Goal: Task Accomplishment & Management: Use online tool/utility

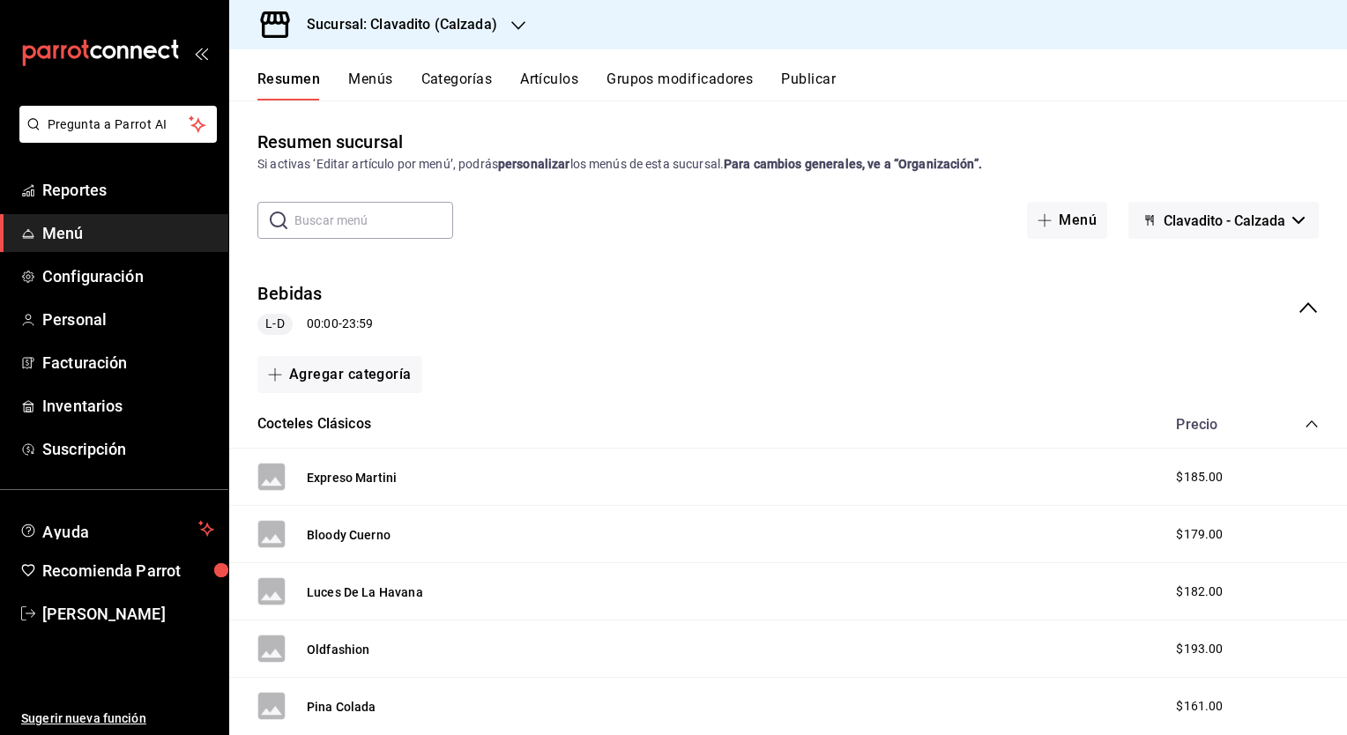
click at [448, 35] on div "Sucursal: Clavadito (Calzada)" at bounding box center [387, 24] width 289 height 49
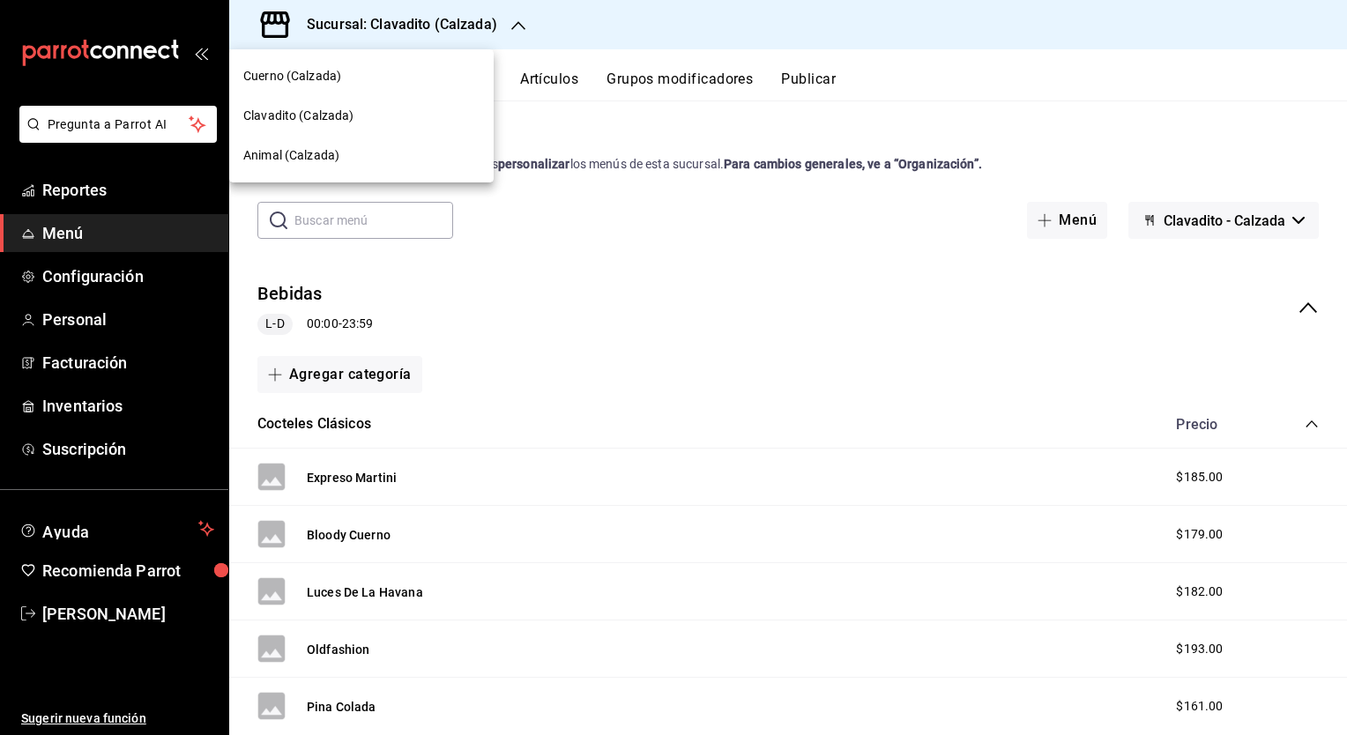
click at [94, 193] on div at bounding box center [673, 367] width 1347 height 735
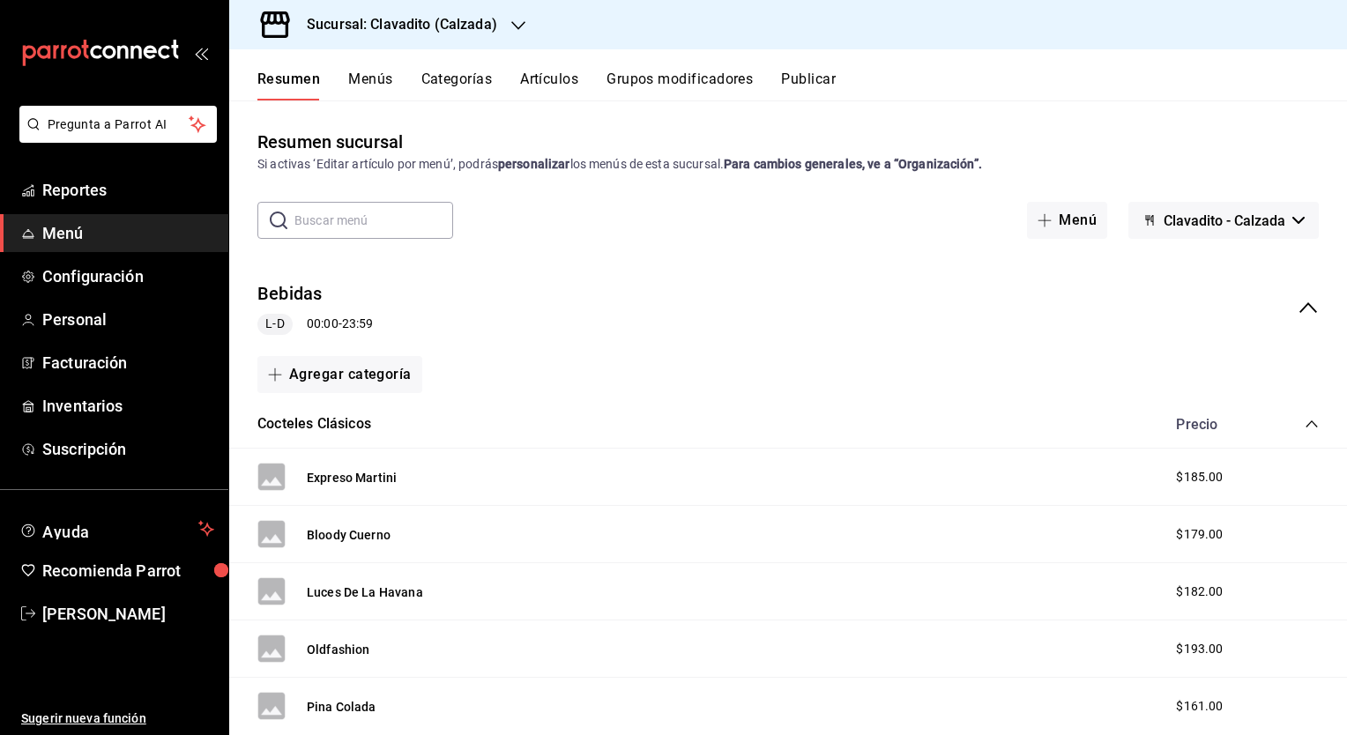
click at [94, 193] on div "Cuerno (Calzada) Clavadito (Calzada) Animal (Calzada)" at bounding box center [673, 367] width 1347 height 735
click at [94, 193] on span "Reportes" at bounding box center [128, 190] width 172 height 24
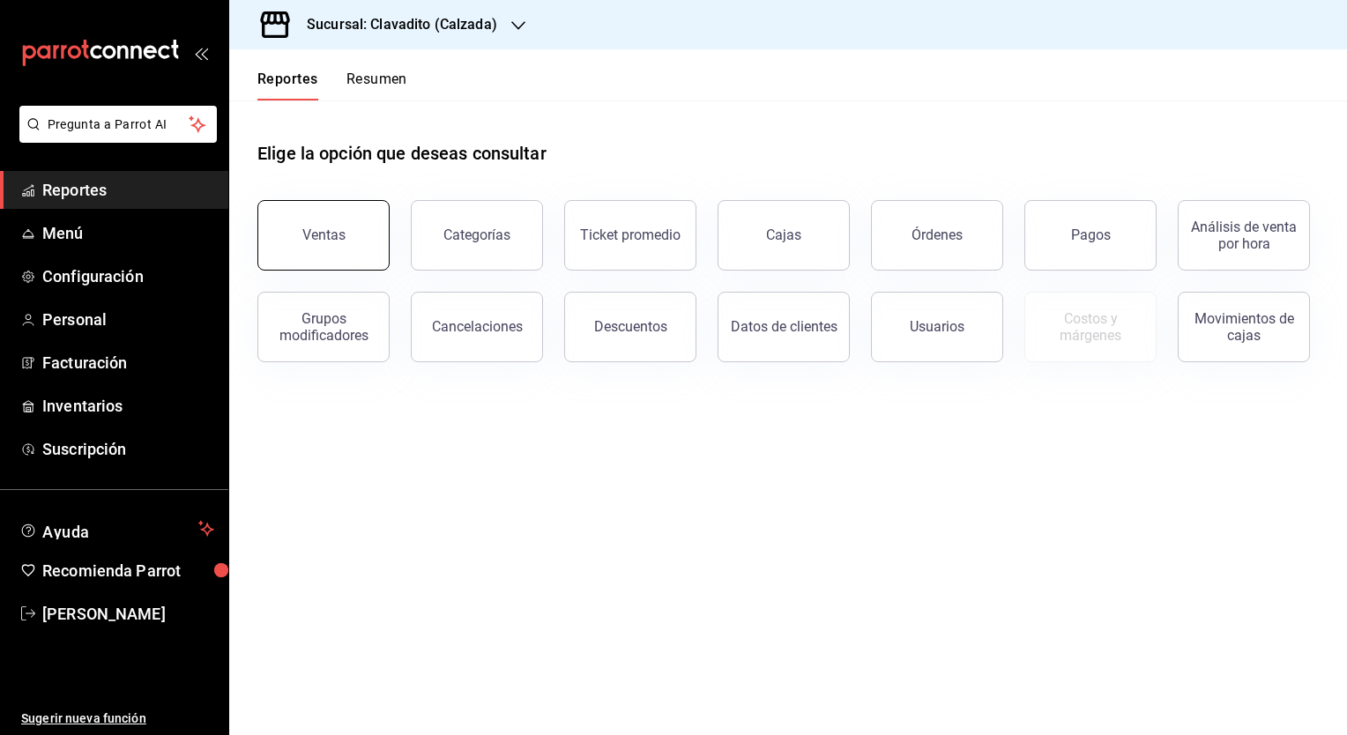
click at [337, 245] on button "Ventas" at bounding box center [323, 235] width 132 height 71
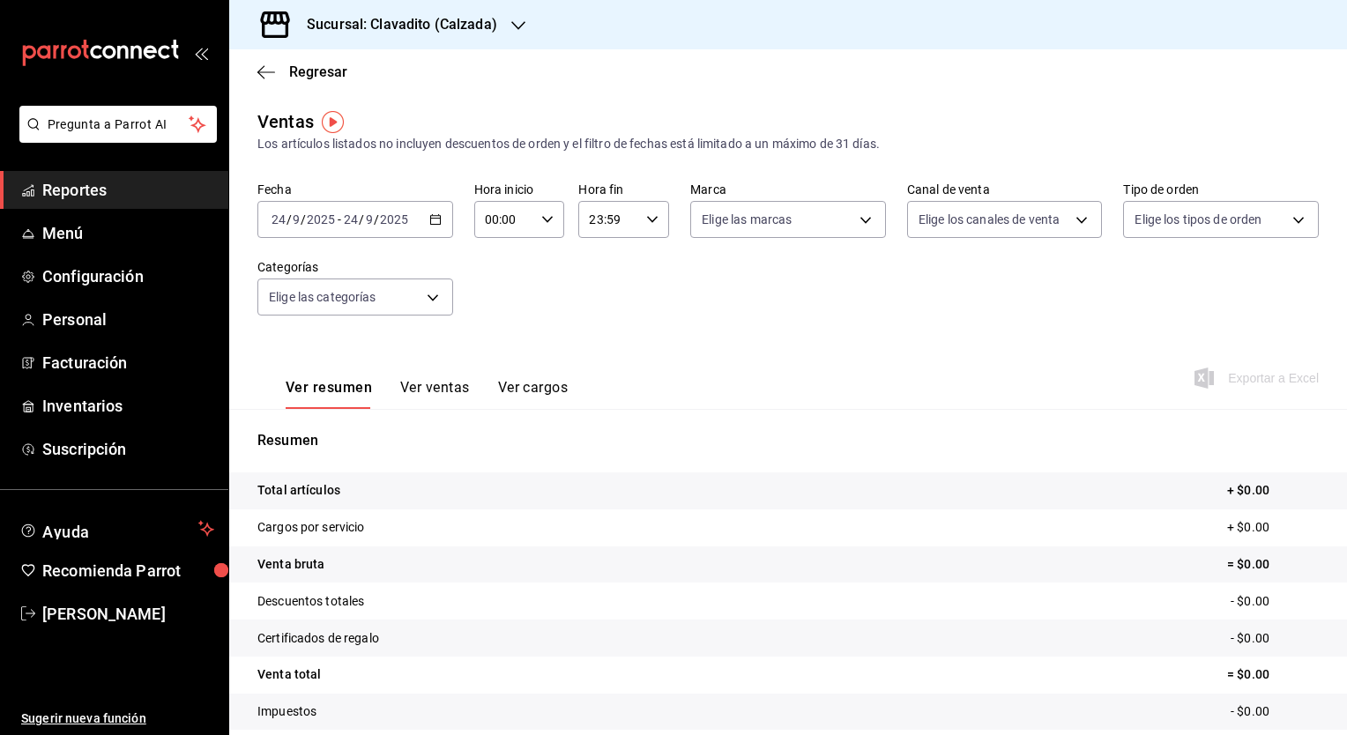
click at [434, 225] on icon "button" at bounding box center [435, 219] width 12 height 12
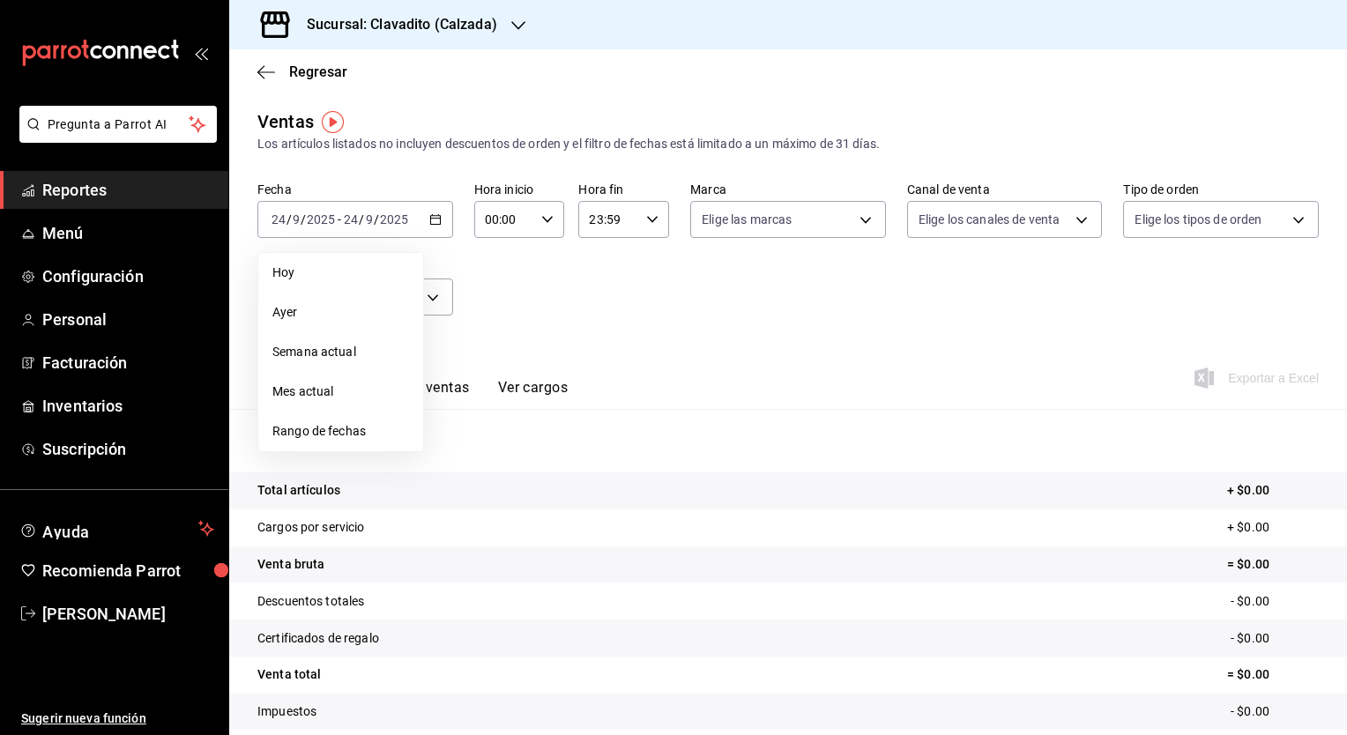
click at [355, 428] on span "Rango de fechas" at bounding box center [340, 431] width 137 height 19
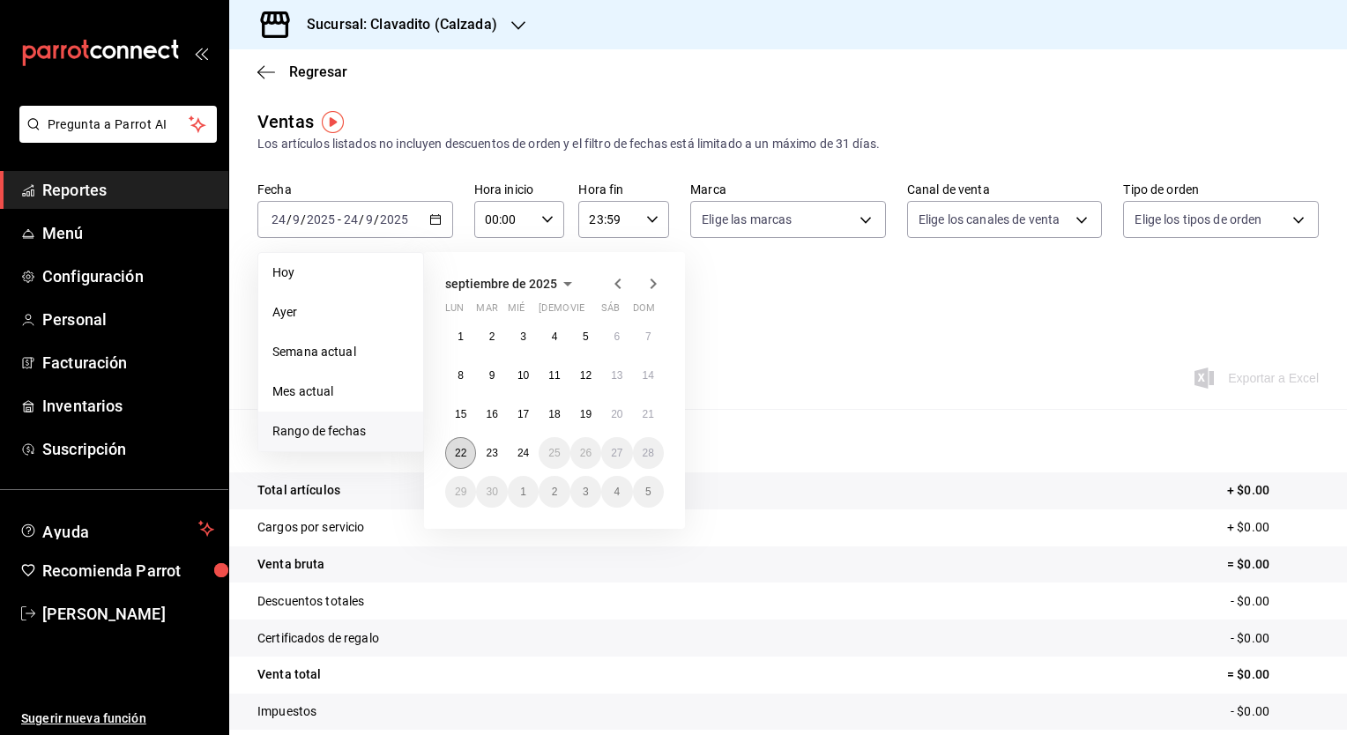
click at [466, 443] on button "22" at bounding box center [460, 453] width 31 height 32
click at [535, 456] on button "24" at bounding box center [523, 453] width 31 height 32
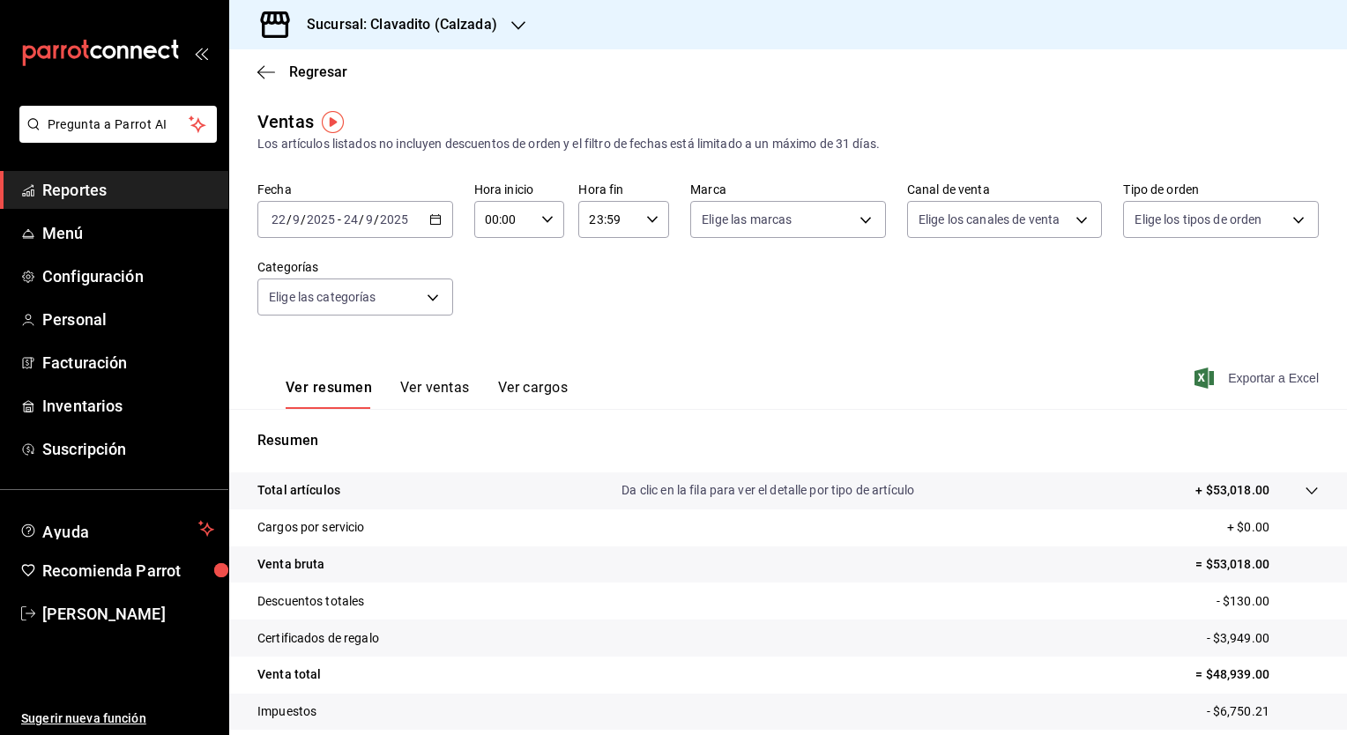
click at [1301, 388] on span "Exportar a Excel" at bounding box center [1258, 378] width 121 height 21
